Goal: Obtain resource: Download file/media

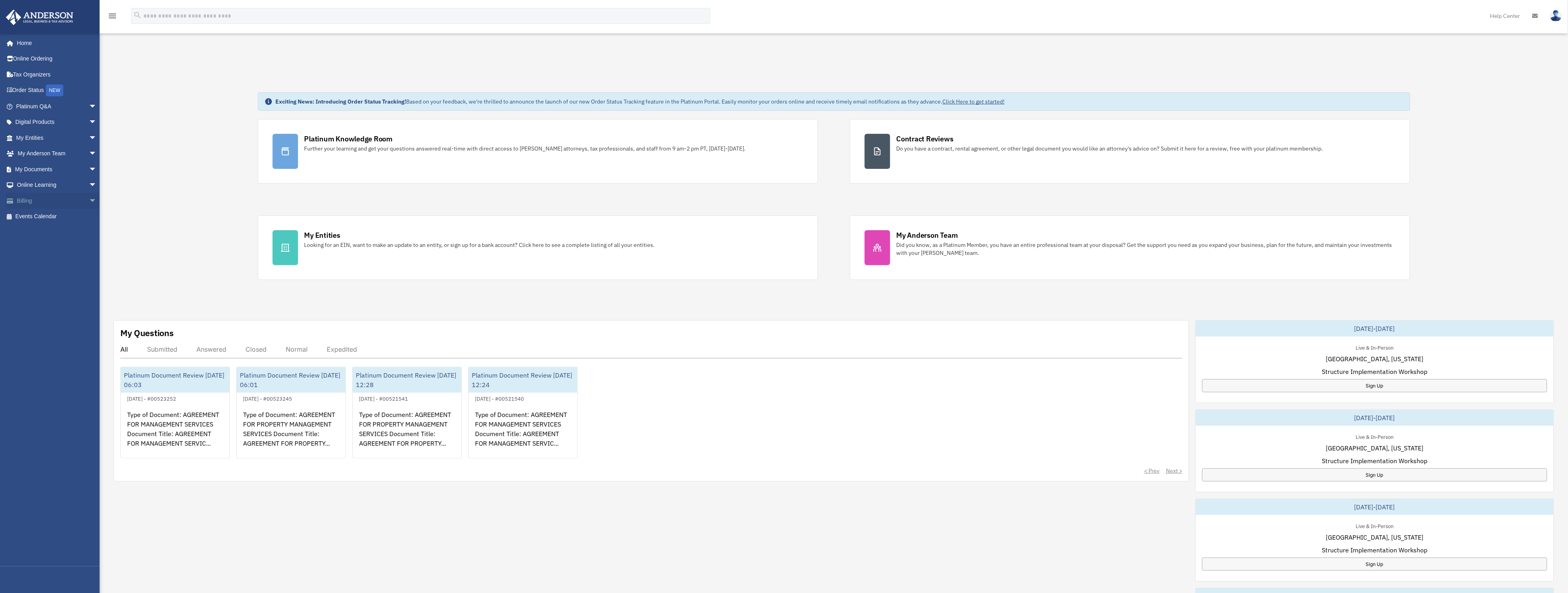
click at [19, 199] on link "Billing arrow_drop_down" at bounding box center [57, 201] width 103 height 16
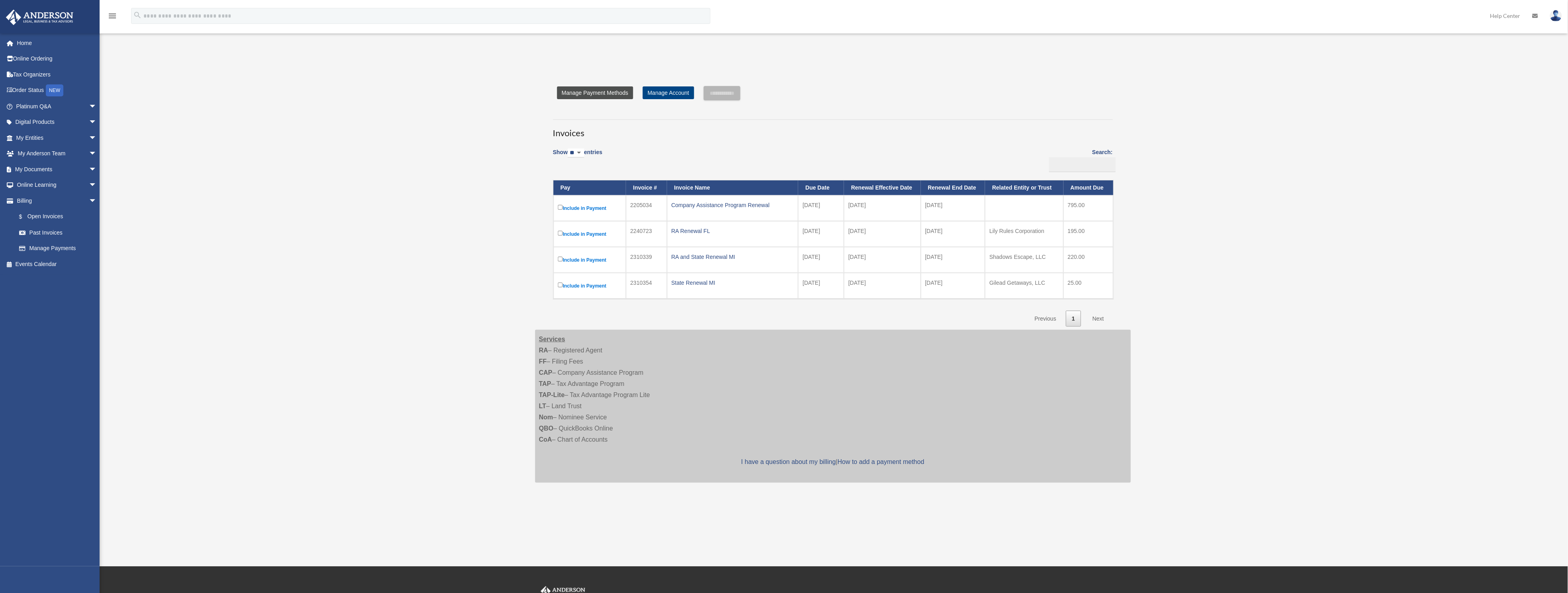
click at [601, 92] on link "Manage Payment Methods" at bounding box center [595, 92] width 76 height 13
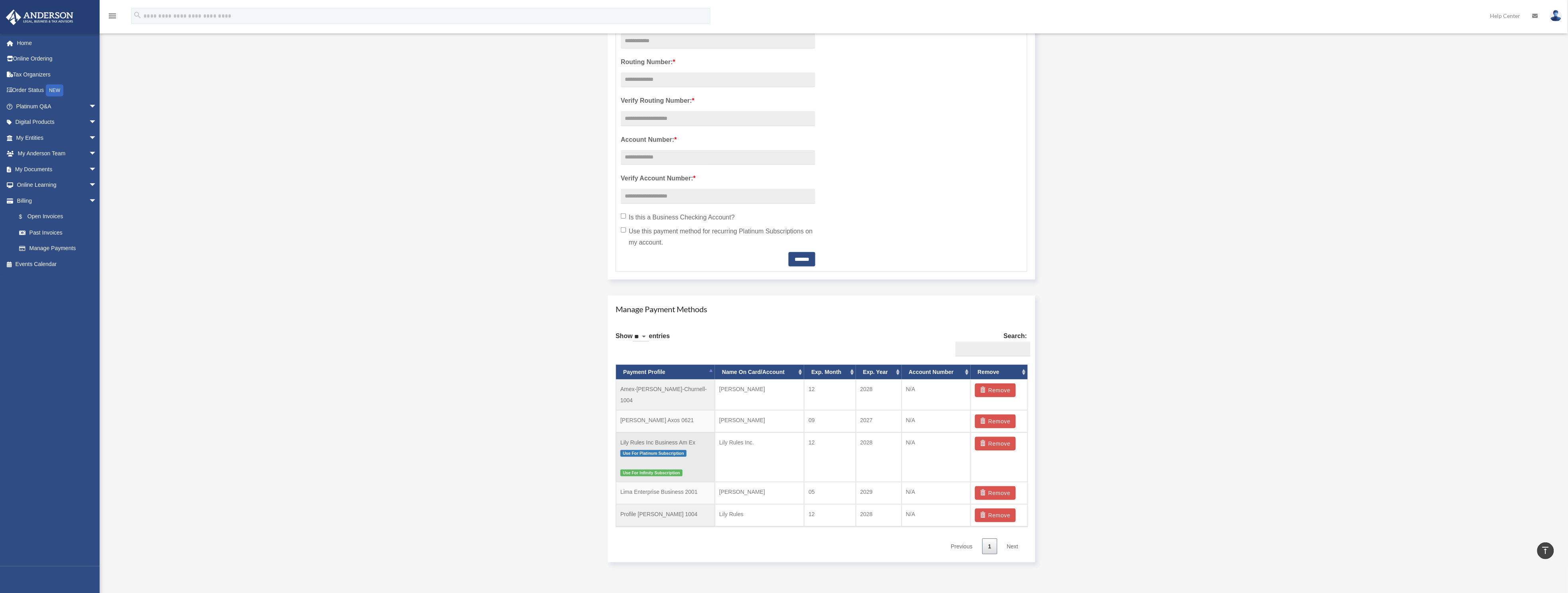
scroll to position [239, 0]
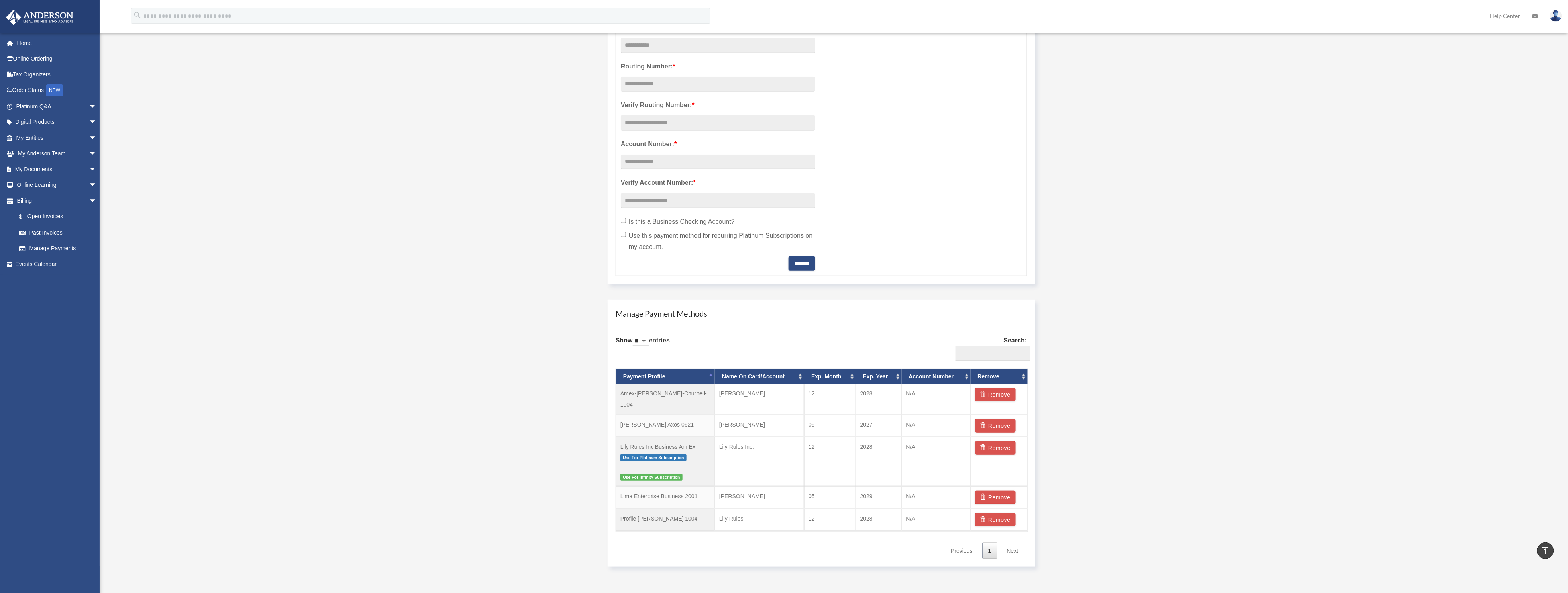
click at [1011, 543] on link "Next" at bounding box center [1013, 551] width 23 height 17
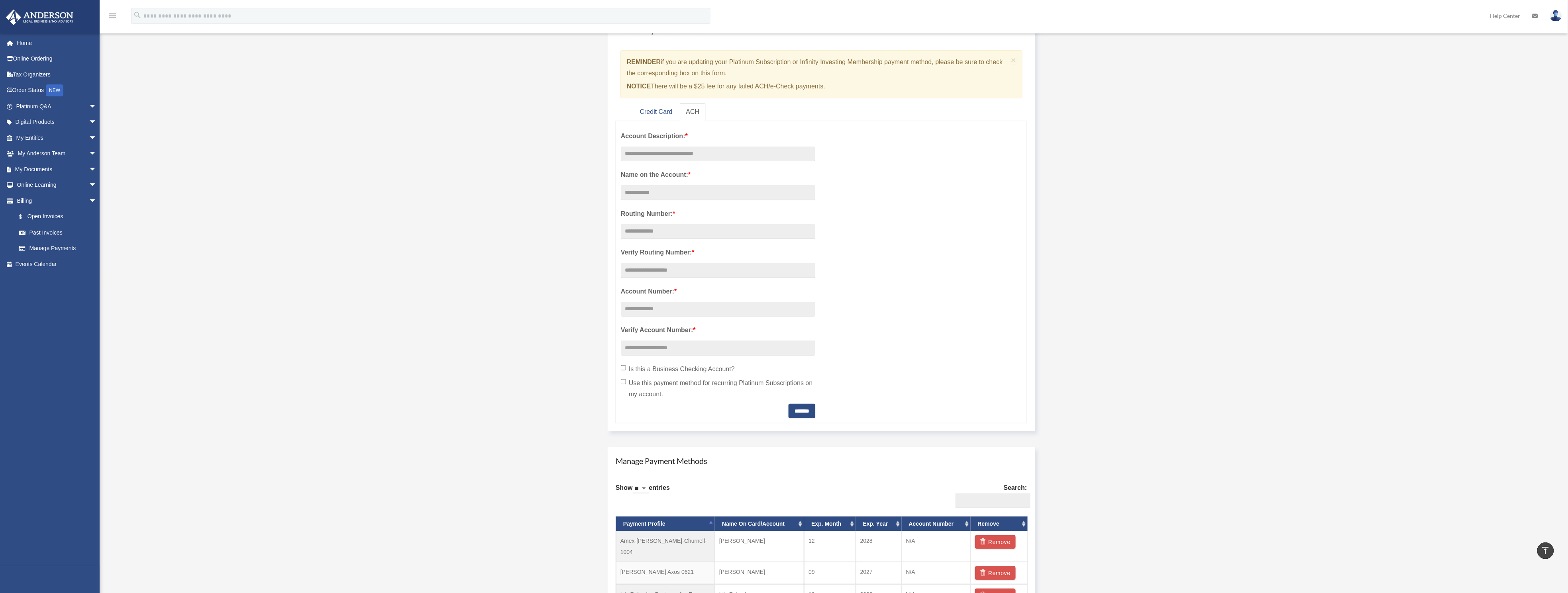
scroll to position [60, 0]
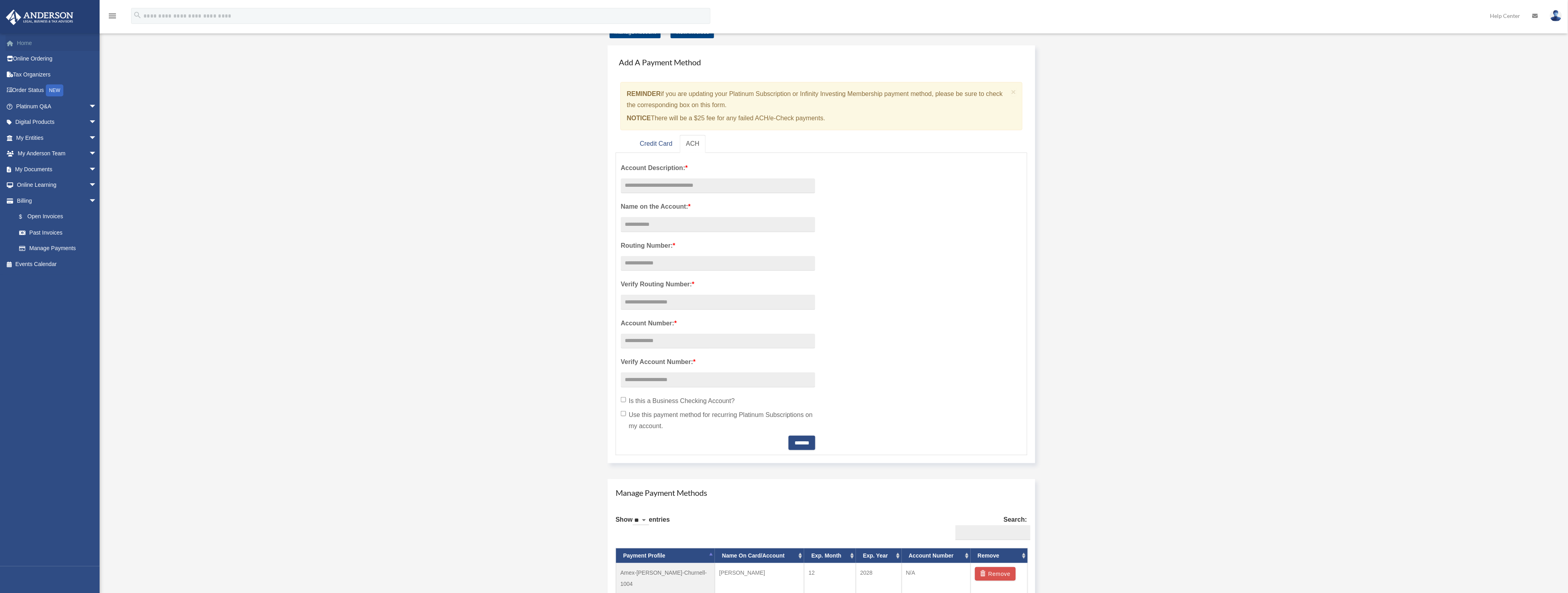
click at [16, 37] on link "Home" at bounding box center [57, 43] width 103 height 16
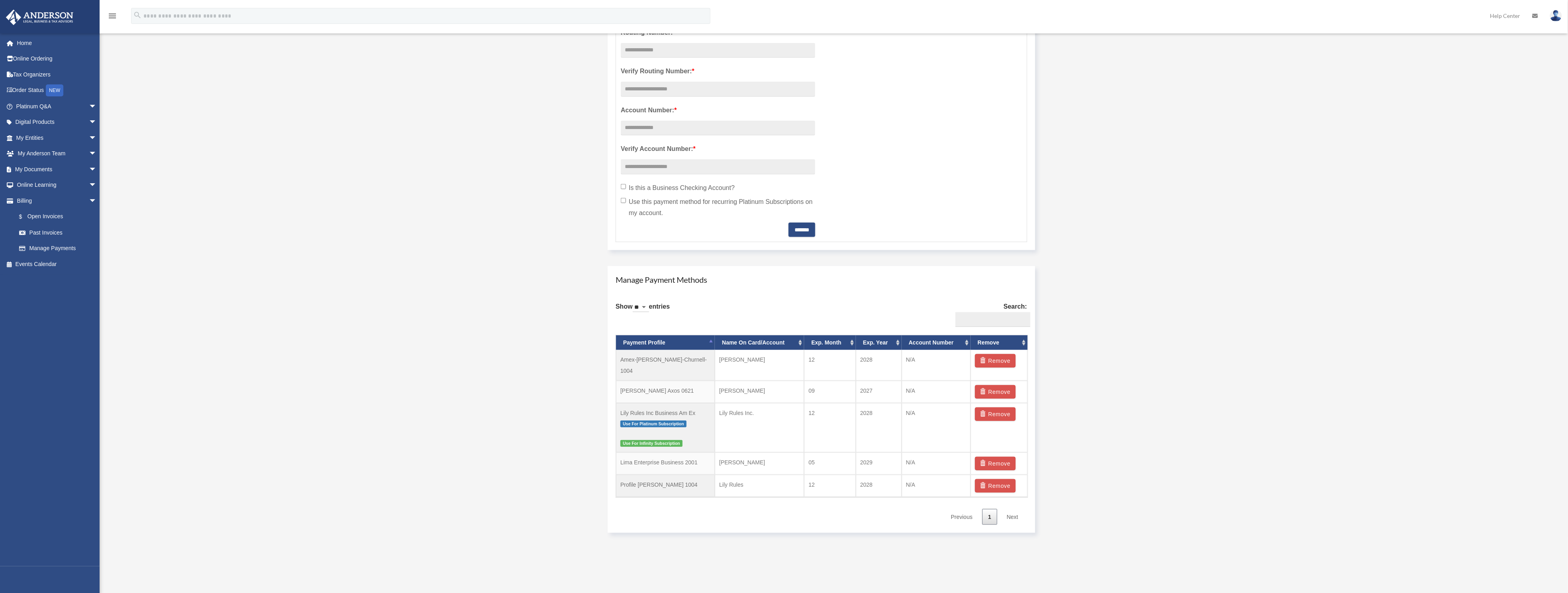
scroll to position [359, 0]
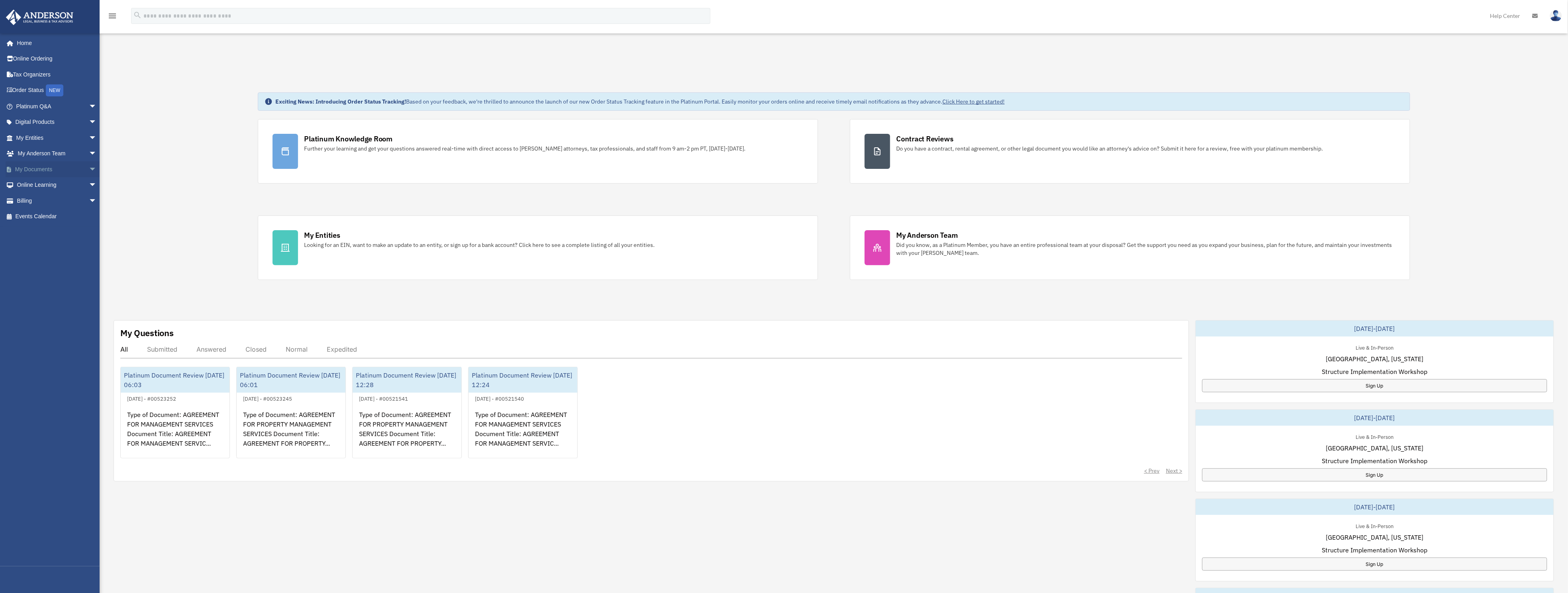
click at [29, 166] on link "My Documents arrow_drop_down" at bounding box center [57, 170] width 103 height 16
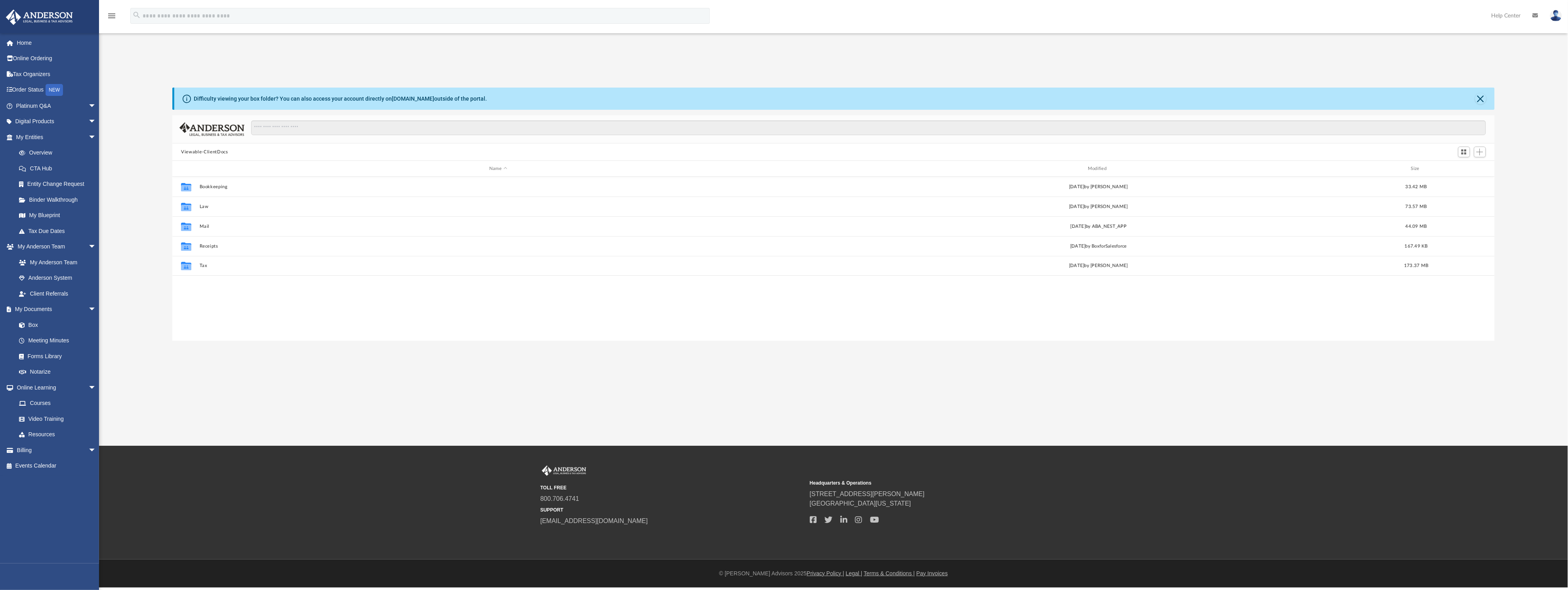
scroll to position [170, 1314]
click at [204, 225] on button "Mail" at bounding box center [498, 227] width 597 height 5
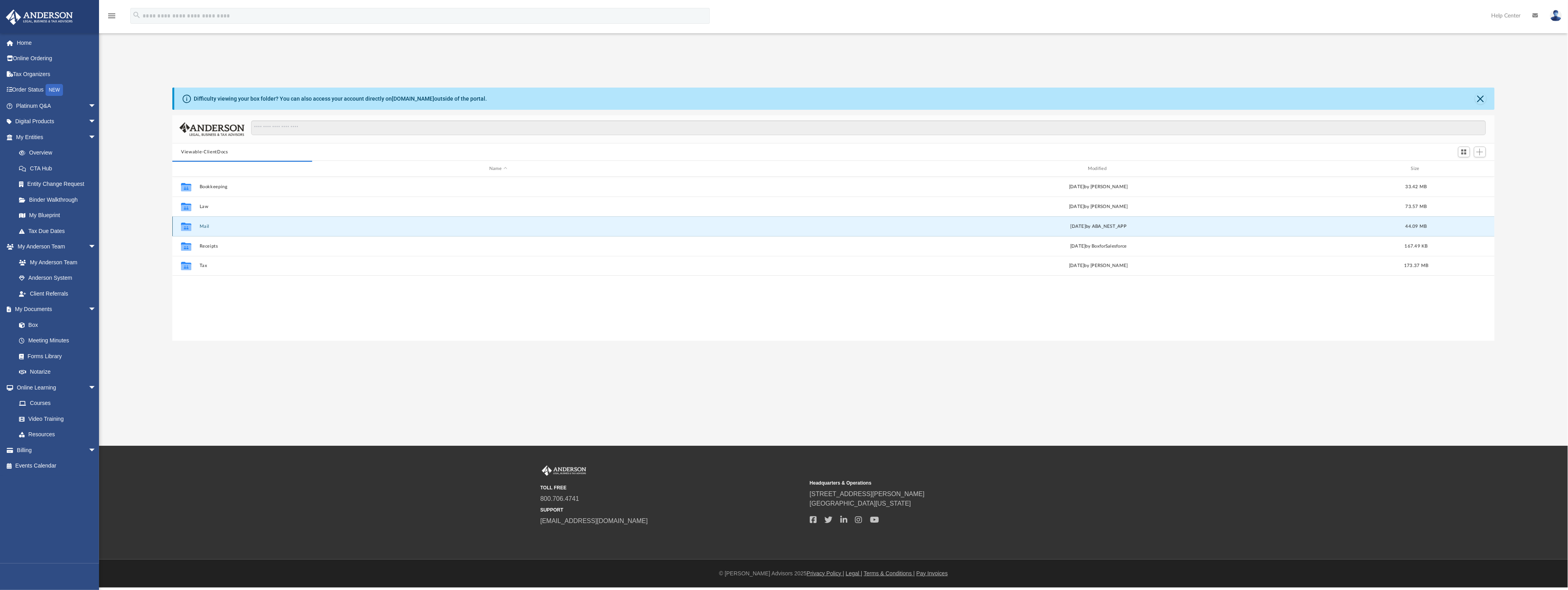
click at [204, 225] on button "Mail" at bounding box center [498, 227] width 597 height 5
click at [206, 224] on button "Mail" at bounding box center [498, 227] width 597 height 5
click at [209, 225] on button "Mail" at bounding box center [498, 227] width 597 height 5
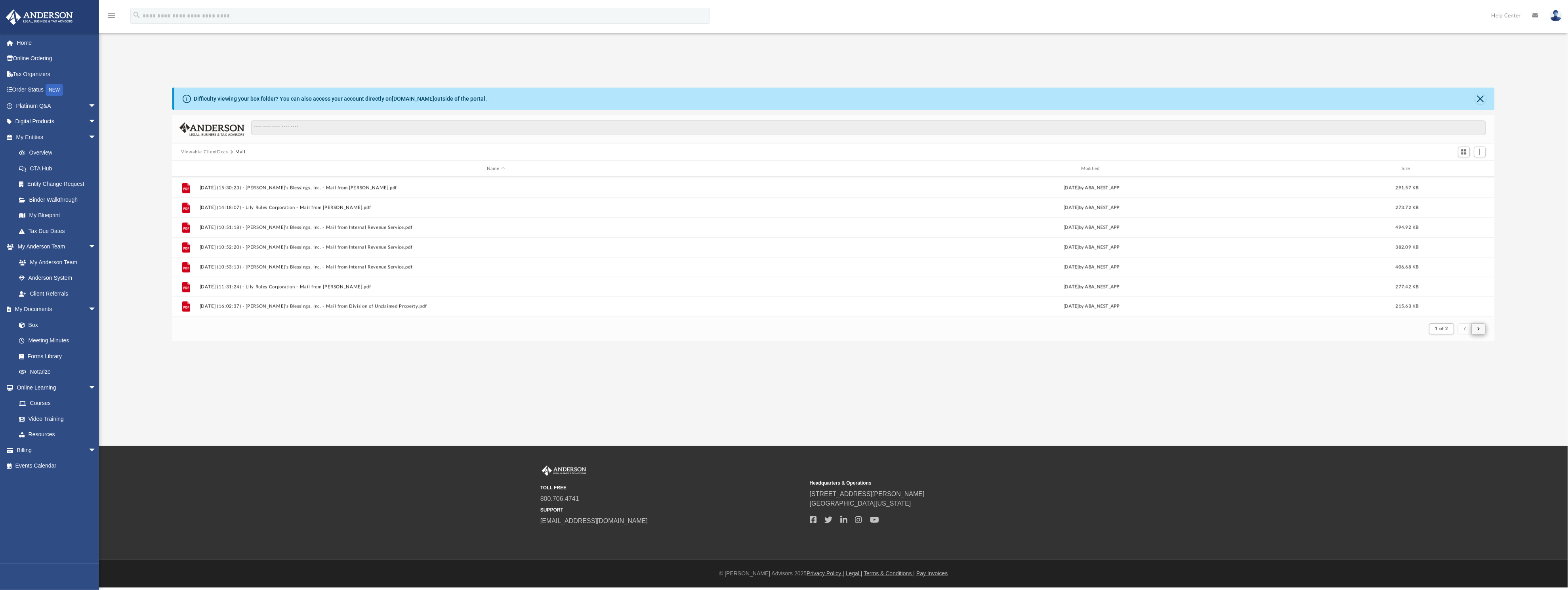
scroll to position [147, 1314]
click at [1485, 331] on button "submit" at bounding box center [1479, 329] width 14 height 12
click at [348, 242] on div "File 2025.08.14 (09:01:29) - Gilead Getaways, LLC - Mail from Michael Hard.pdf …" at bounding box center [833, 246] width 1322 height 20
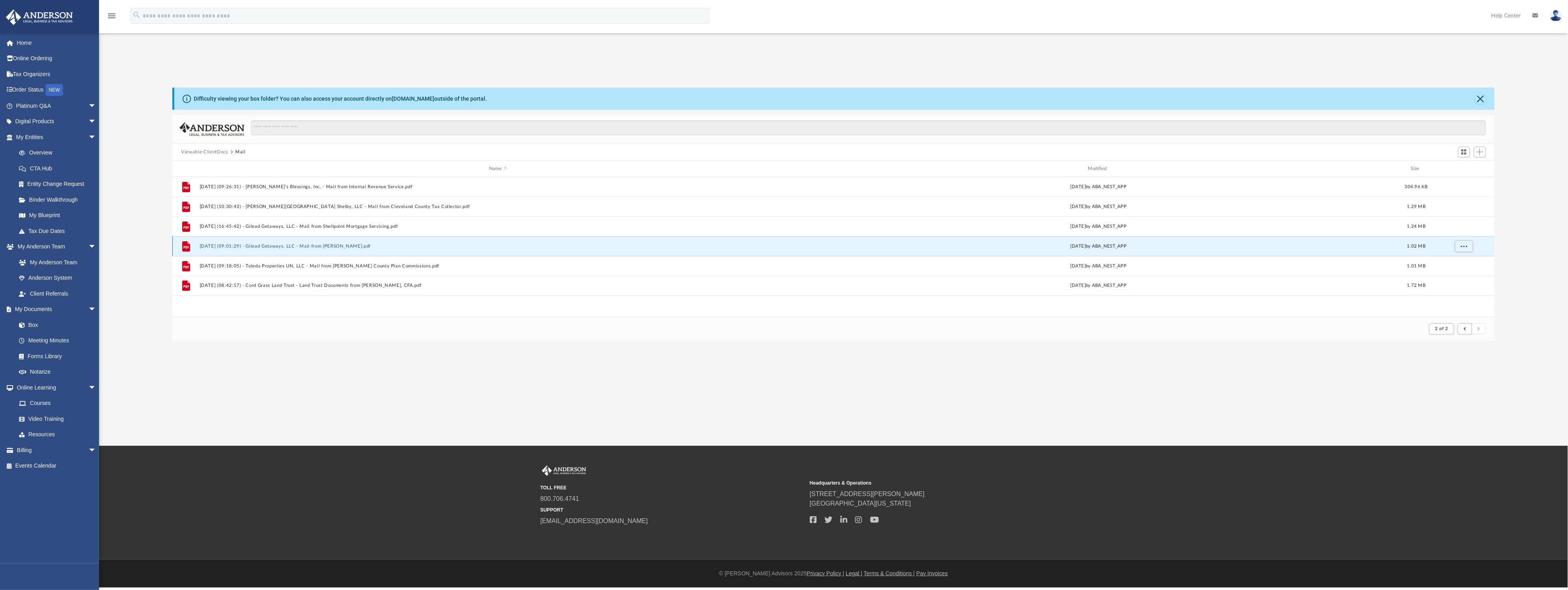
click at [347, 244] on button "2025.08.14 (09:01:29) - Gilead Getaways, LLC - Mail from Michael Hard.pdf" at bounding box center [498, 246] width 597 height 5
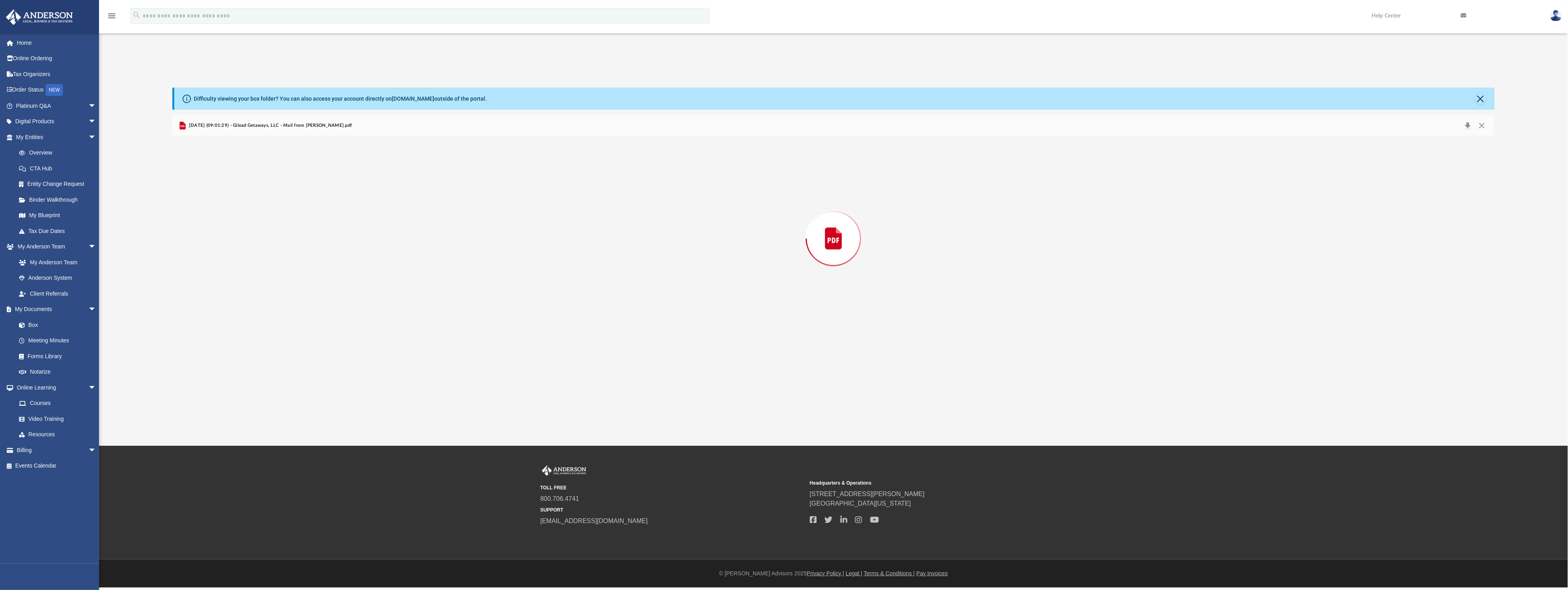
click at [347, 243] on div "Preview" at bounding box center [833, 239] width 1322 height 205
click at [1469, 125] on button "Download" at bounding box center [1468, 126] width 14 height 12
